Goal: Navigation & Orientation: Find specific page/section

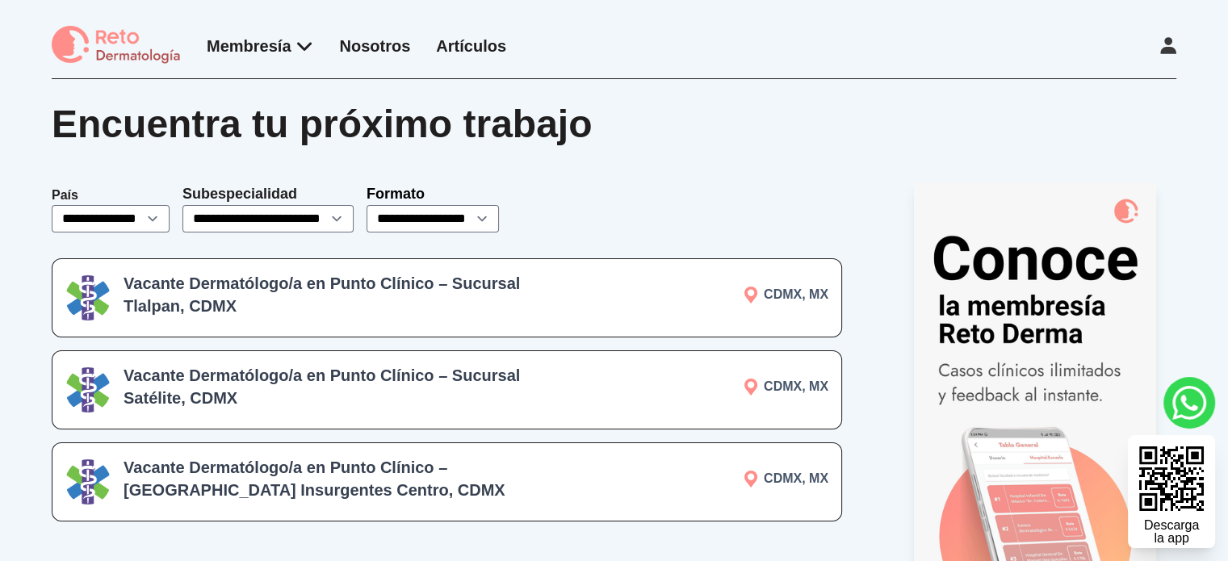
click at [475, 44] on link "Artículos" at bounding box center [471, 46] width 70 height 18
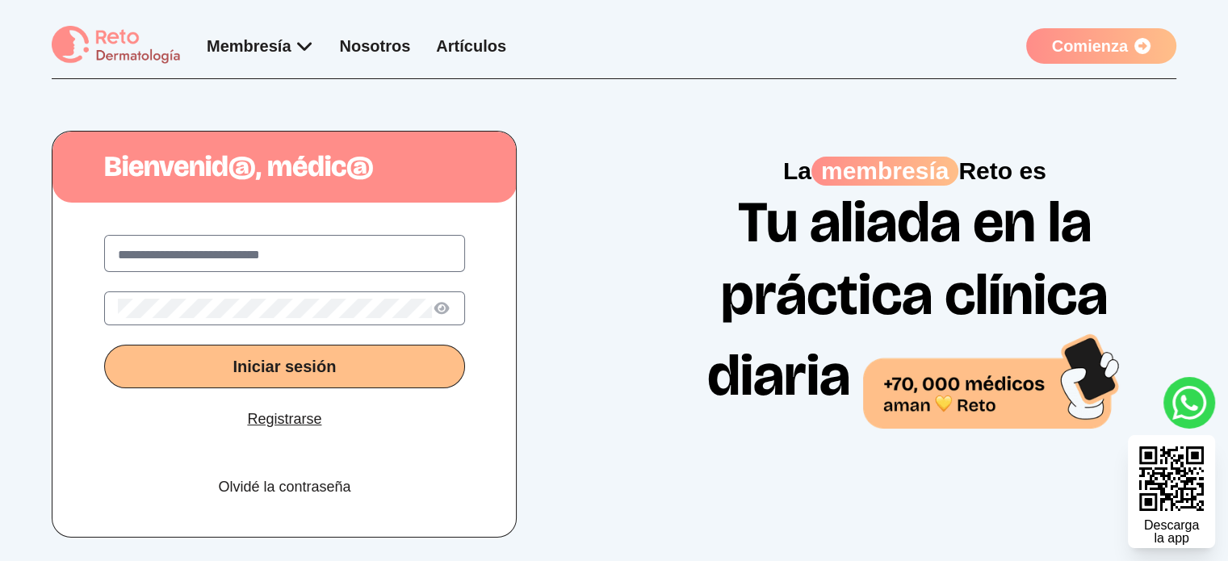
click at [300, 251] on input "text" at bounding box center [284, 254] width 333 height 19
click at [1148, 38] on icon at bounding box center [1142, 46] width 16 height 16
click at [469, 45] on link "Artículos" at bounding box center [471, 46] width 70 height 18
